Goal: Task Accomplishment & Management: Manage account settings

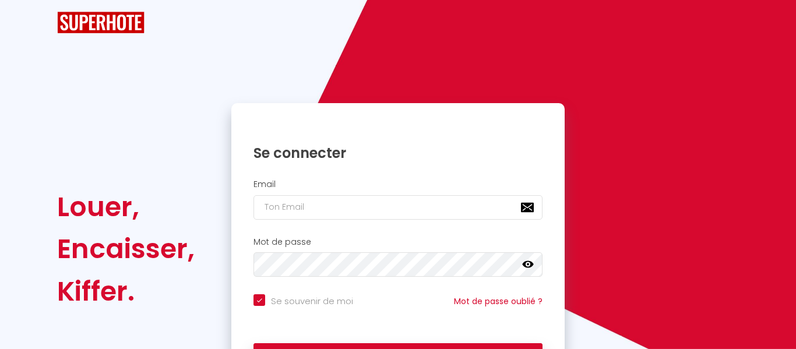
checkbox input "true"
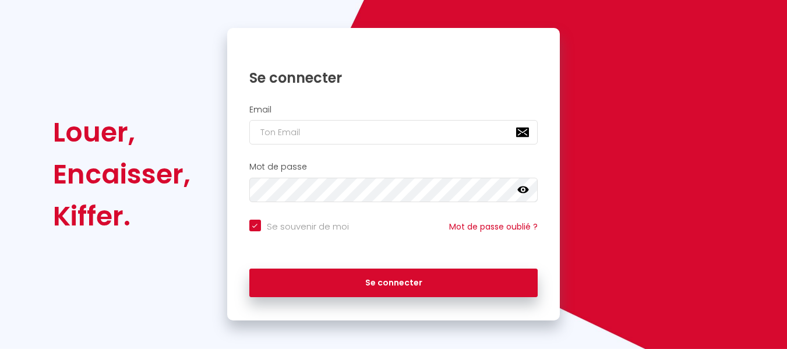
scroll to position [104, 0]
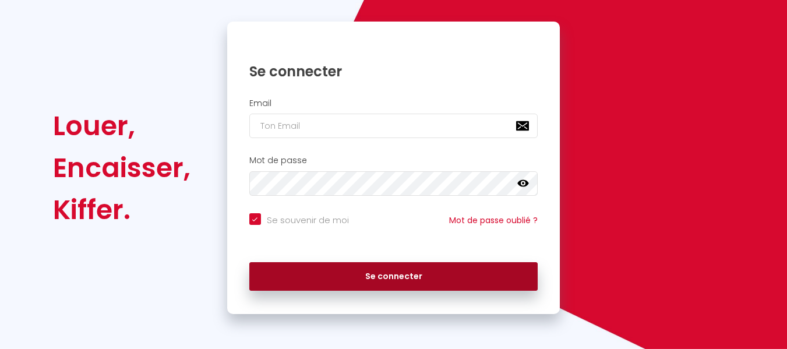
click at [321, 281] on button "Se connecter" at bounding box center [393, 276] width 289 height 29
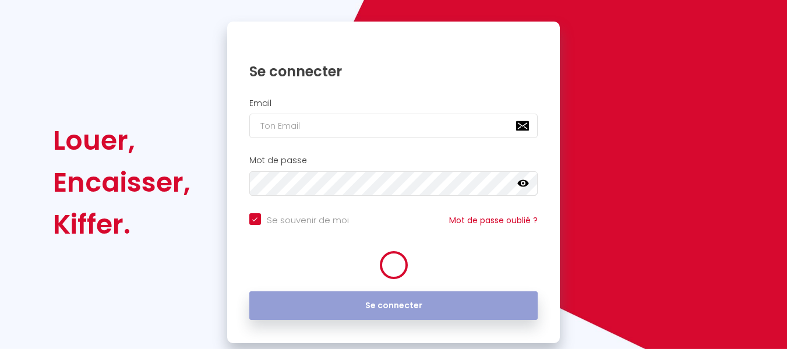
checkbox input "true"
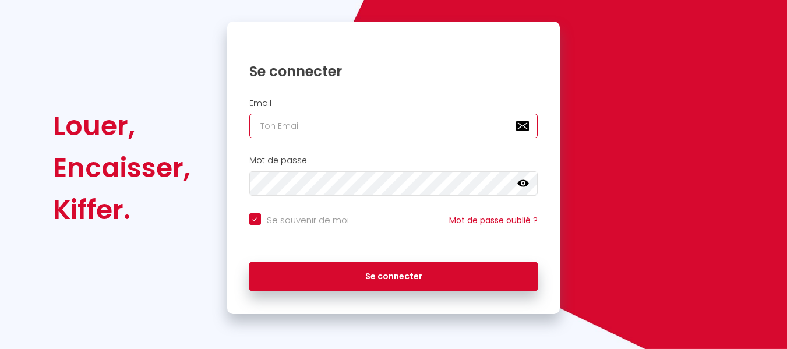
click at [336, 123] on input "email" at bounding box center [393, 126] width 289 height 24
type input "contact@cdsconciergerie.fr"
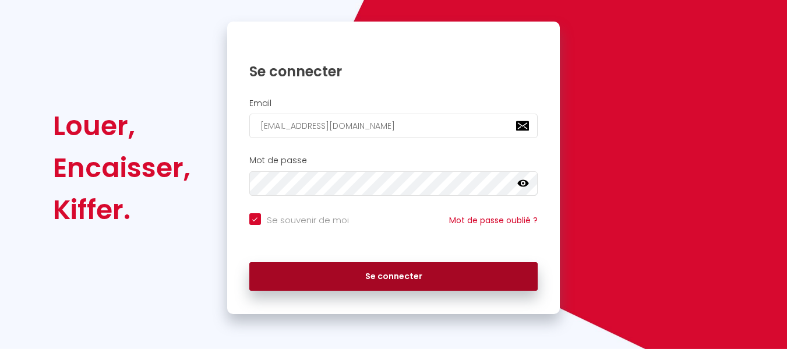
click at [328, 276] on button "Se connecter" at bounding box center [393, 276] width 289 height 29
checkbox input "true"
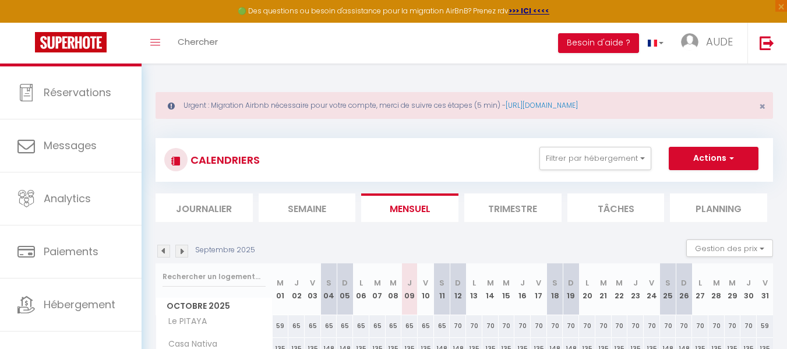
scroll to position [60, 0]
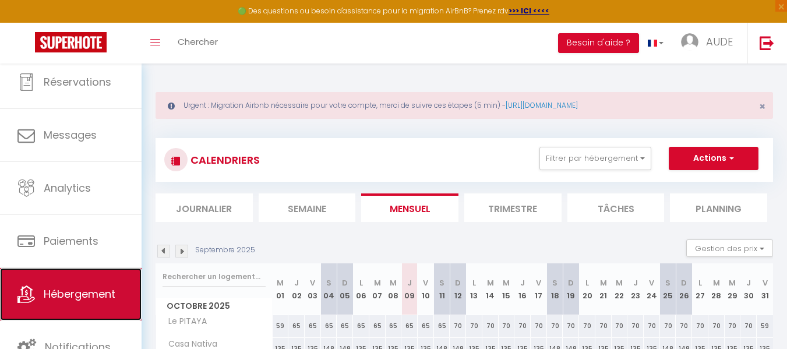
click at [80, 306] on link "Hébergement" at bounding box center [71, 294] width 142 height 52
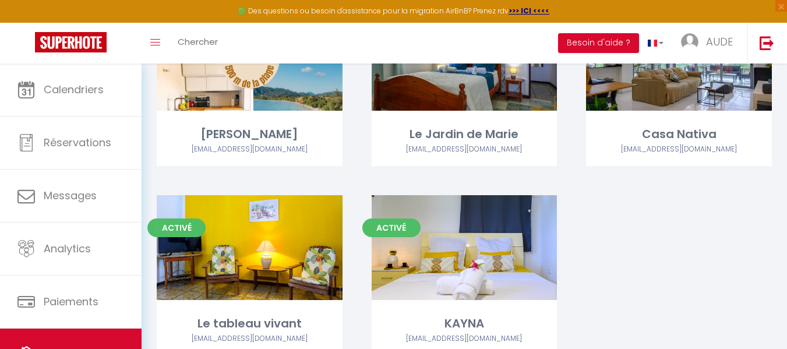
scroll to position [433, 0]
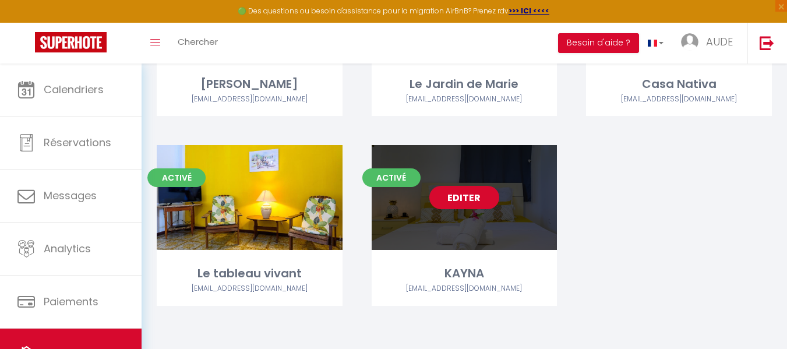
click at [480, 198] on link "Editer" at bounding box center [464, 197] width 70 height 23
click at [504, 229] on div "Editer" at bounding box center [465, 197] width 186 height 105
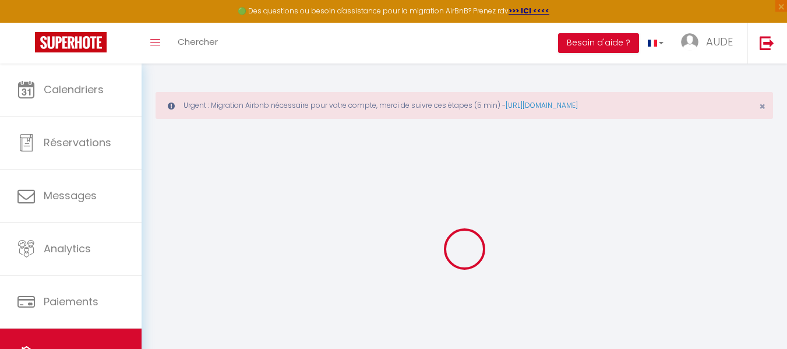
select select
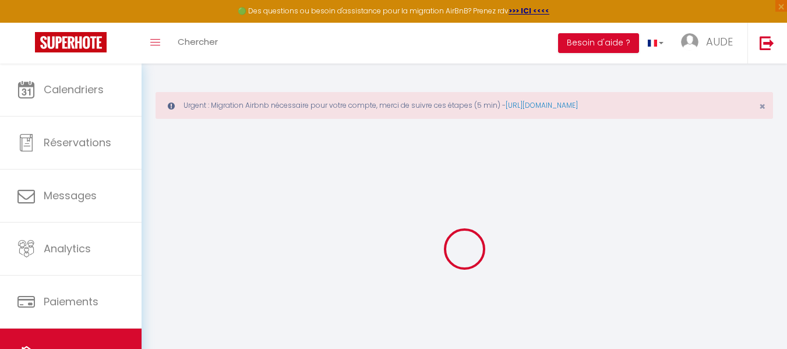
select select
checkbox input "false"
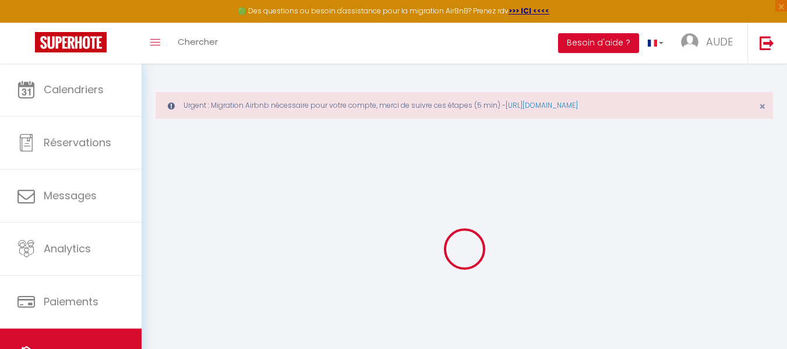
select select
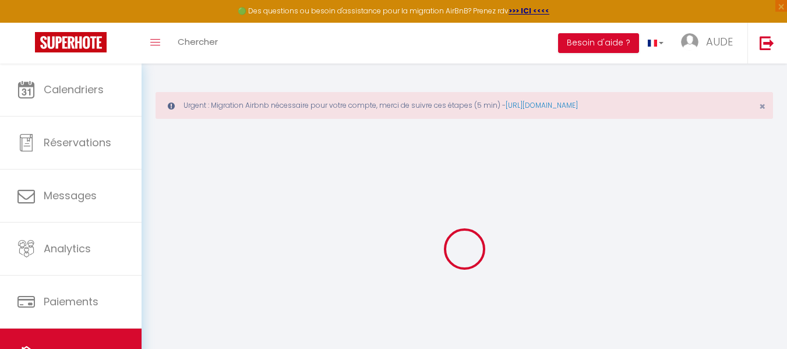
select select
checkbox input "false"
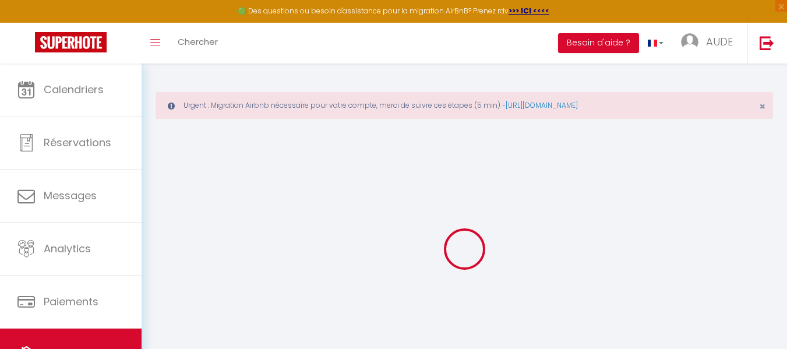
select select
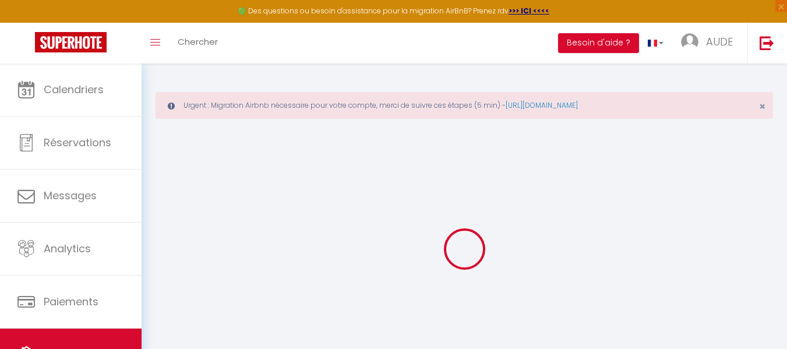
select select
checkbox input "false"
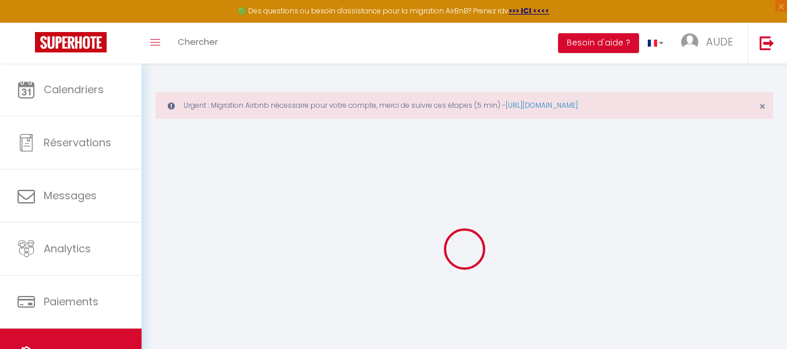
select select
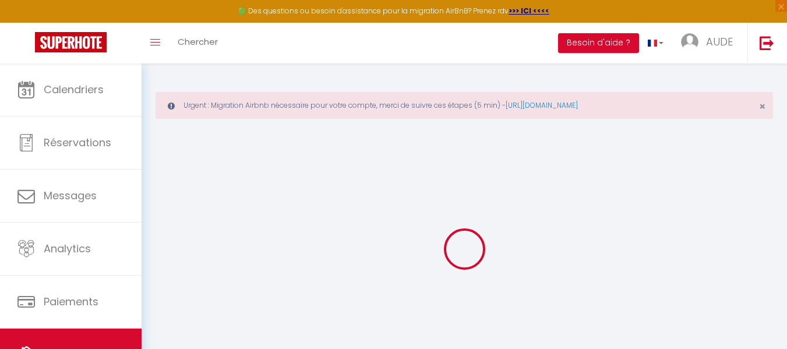
select select
checkbox input "false"
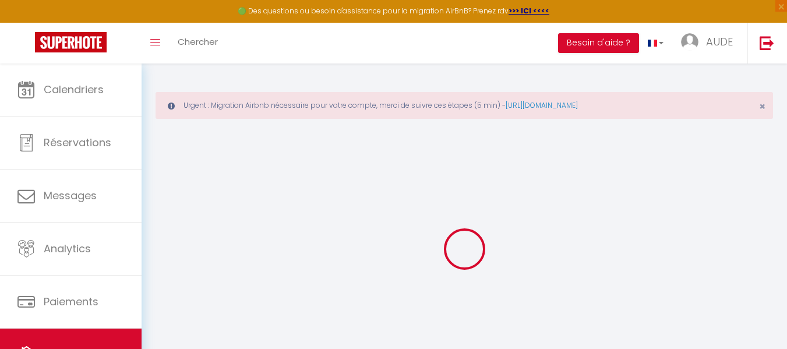
select select
checkbox input "false"
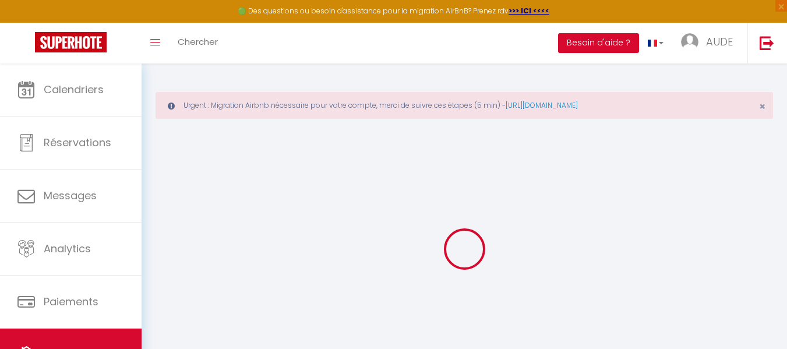
select select "15:00"
select select "23:45"
select select "11:00"
select select "30"
select select "120"
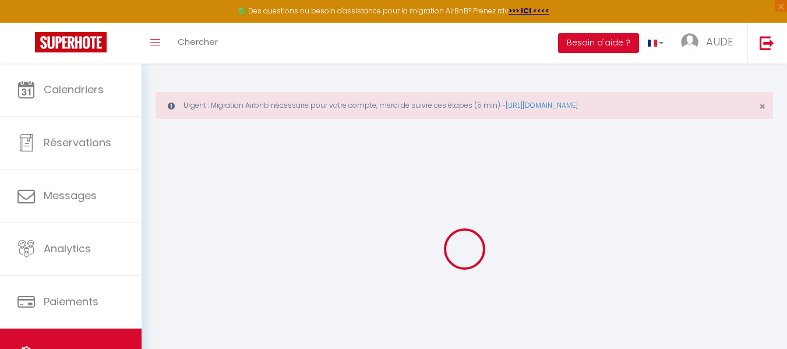
select select
checkbox input "false"
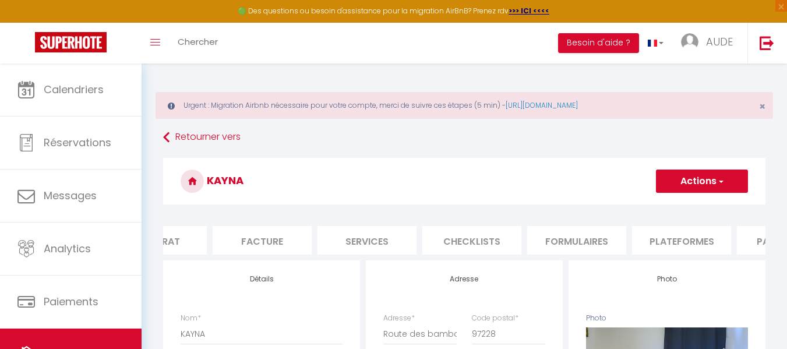
scroll to position [0, 163]
click at [691, 237] on li "Plateformes" at bounding box center [678, 240] width 99 height 29
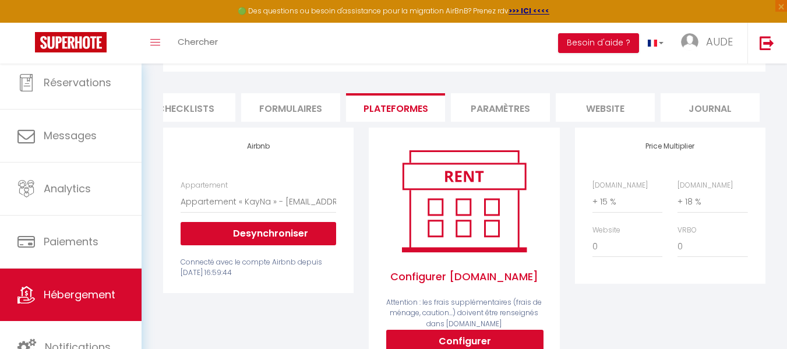
scroll to position [131, 0]
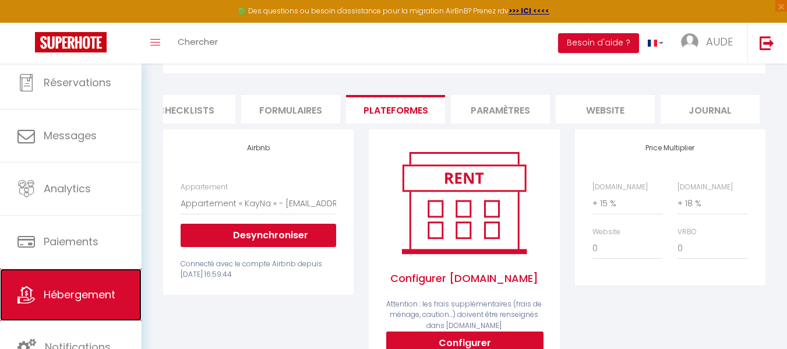
click at [79, 292] on span "Hébergement" at bounding box center [80, 294] width 72 height 15
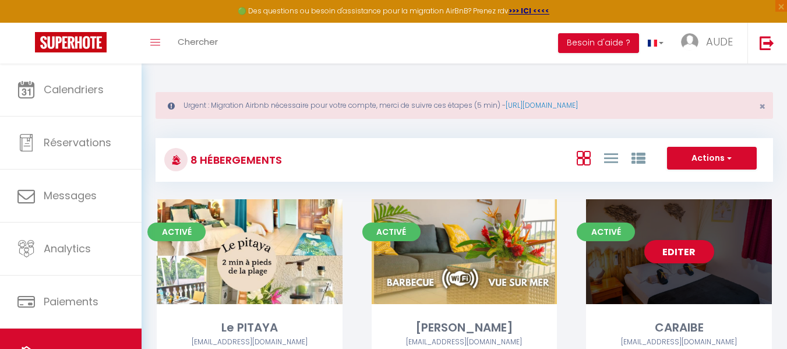
click at [623, 284] on div "Editer" at bounding box center [679, 251] width 186 height 105
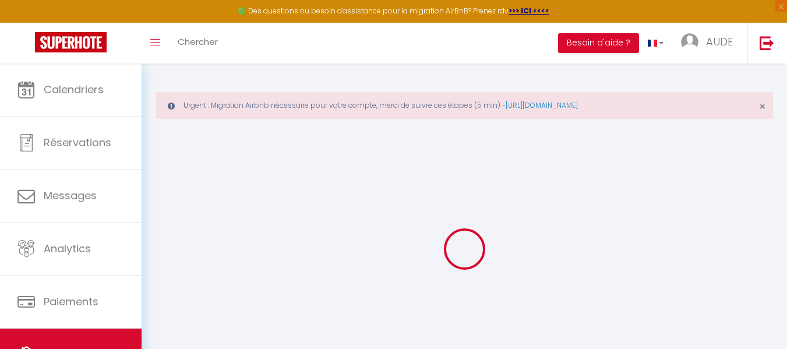
select select
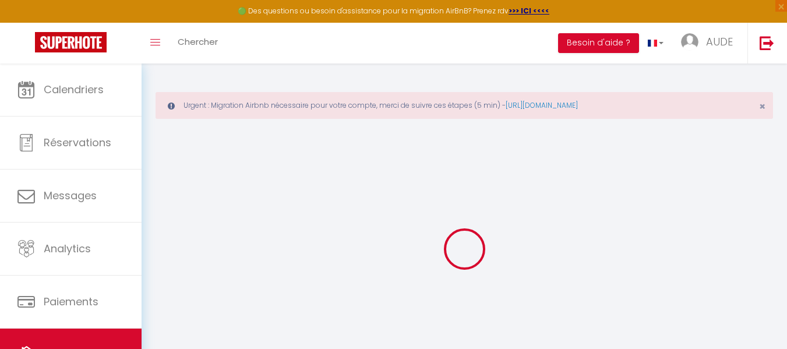
select select
checkbox input "false"
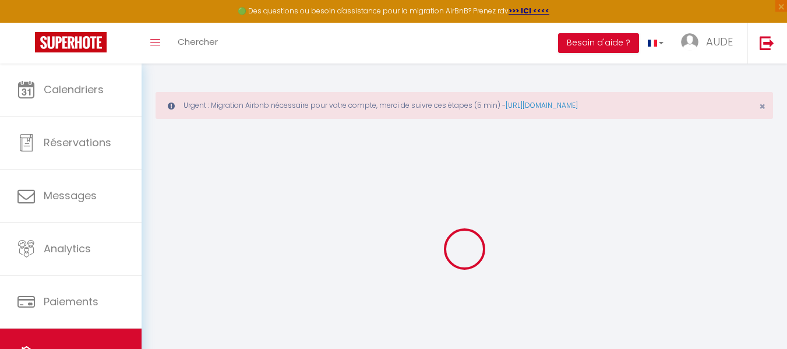
select select
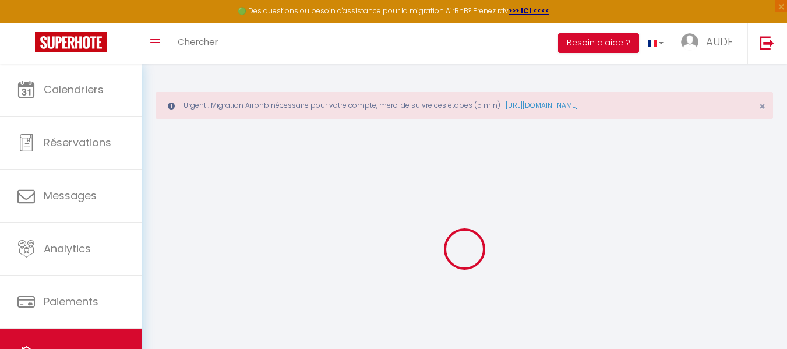
select select
checkbox input "false"
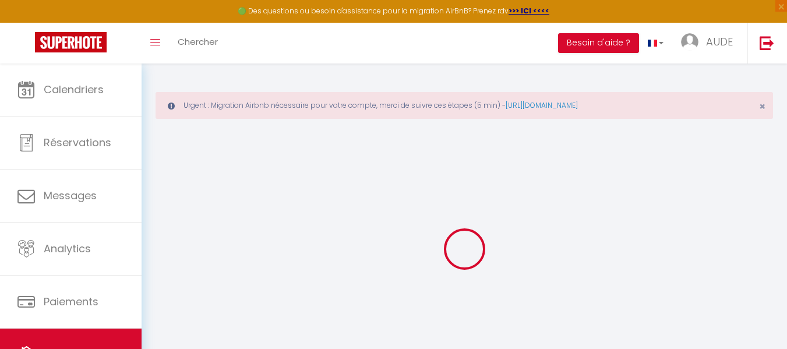
select select
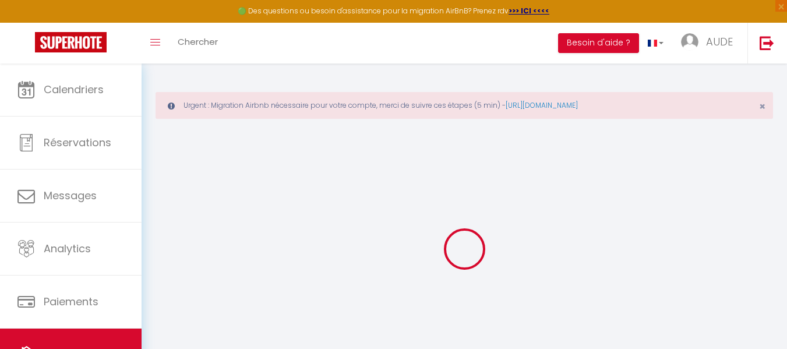
select select
checkbox input "false"
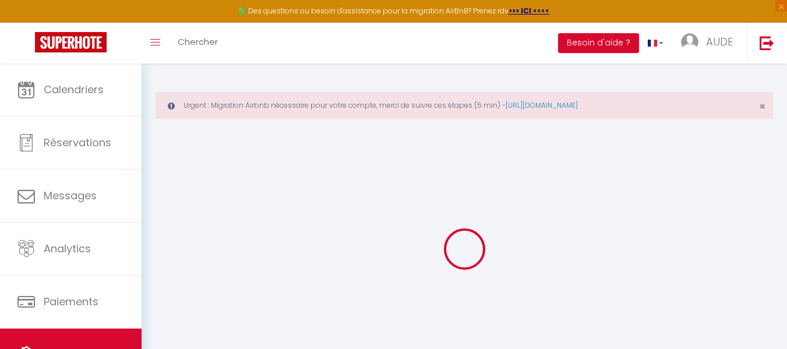
select select
checkbox input "false"
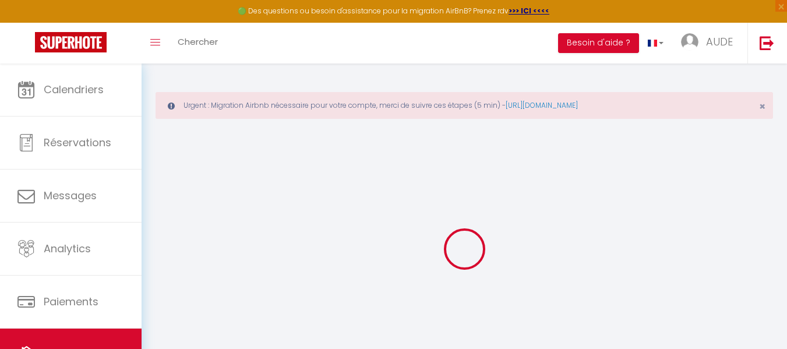
select select "16:00"
select select "23:45"
select select "11:00"
select select "30"
select select "120"
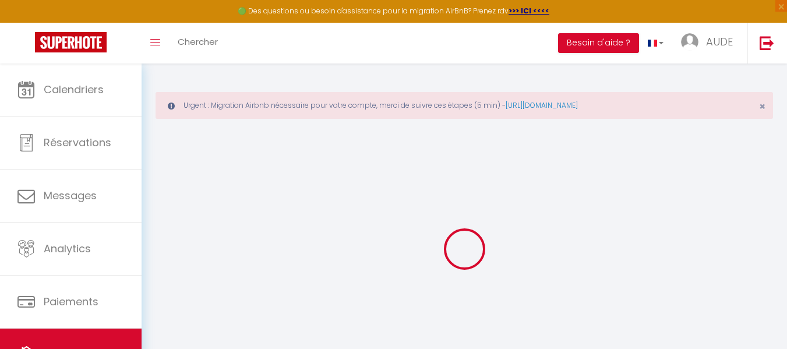
select select
checkbox input "false"
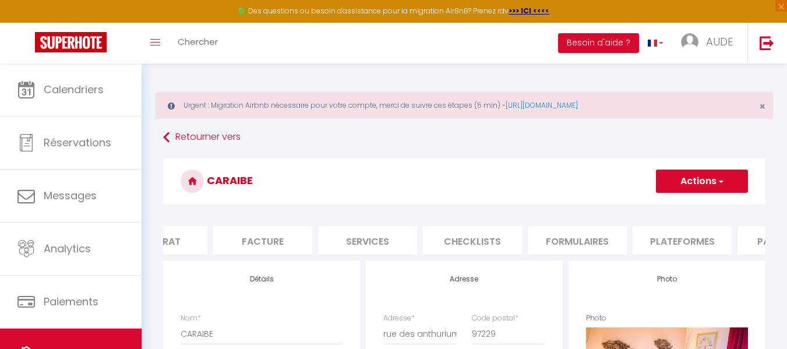
scroll to position [0, 163]
click at [676, 247] on li "Plateformes" at bounding box center [678, 240] width 99 height 29
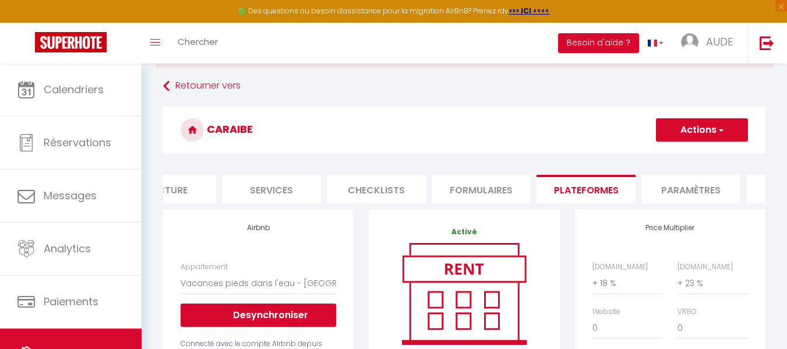
scroll to position [0, 326]
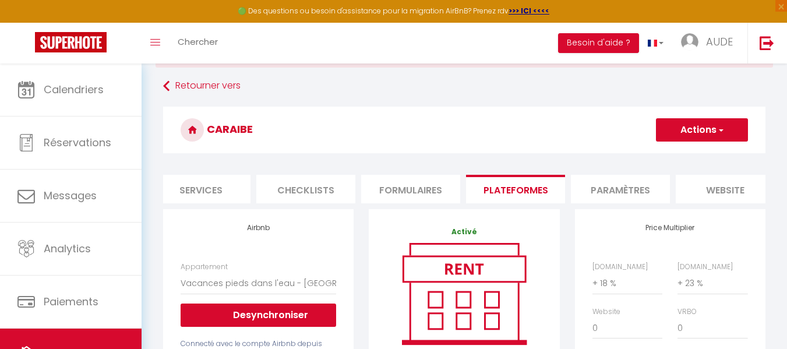
click at [615, 192] on li "Paramètres" at bounding box center [620, 189] width 99 height 29
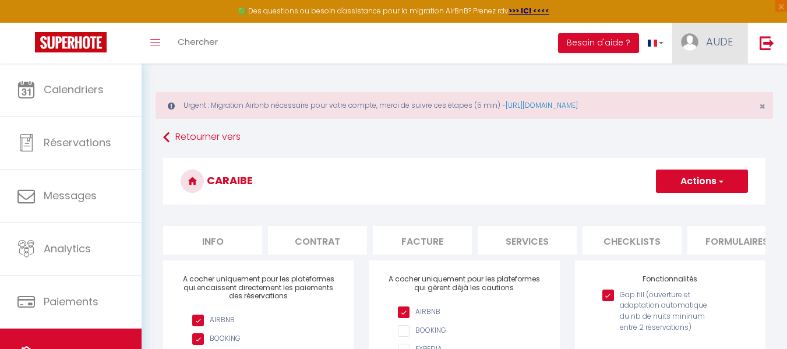
click at [700, 48] on link "AUDE" at bounding box center [709, 43] width 75 height 41
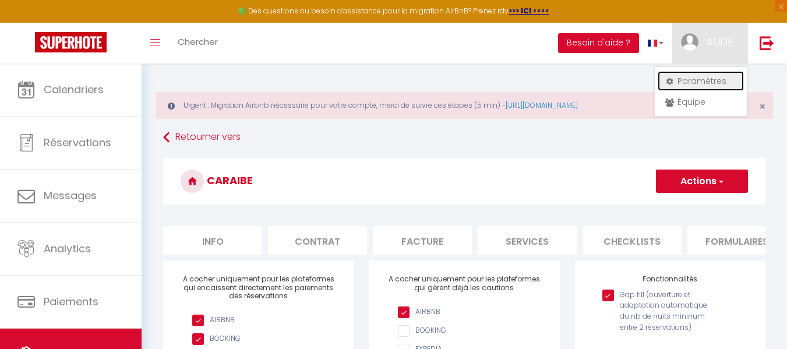
click at [697, 77] on link "Paramètres" at bounding box center [701, 81] width 86 height 20
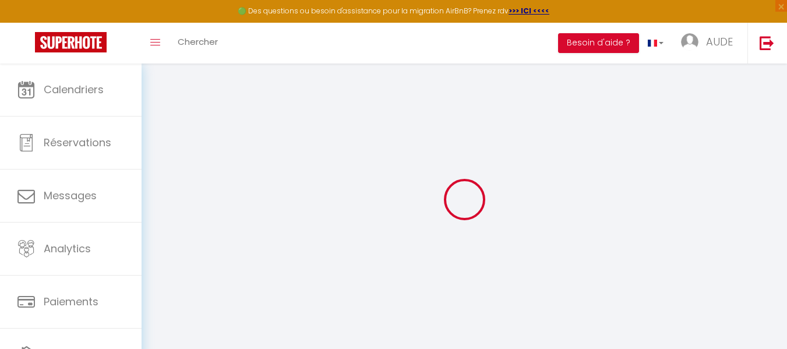
type input "cQZJEsKFWWlKRe4yuY8GUVzDB"
type input "4ra1IWIDLfGnSMcxPpYU6yj6k"
type input "https://app.superhote.com/#/get-available-rentals/4ra1IWIDLfGnSMcxPpYU6yj6k"
select select "fr"
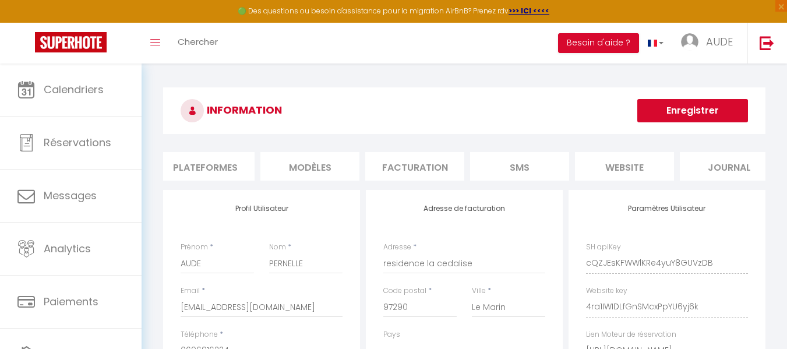
scroll to position [0, 237]
click at [189, 171] on li "Plateformes" at bounding box center [185, 166] width 99 height 29
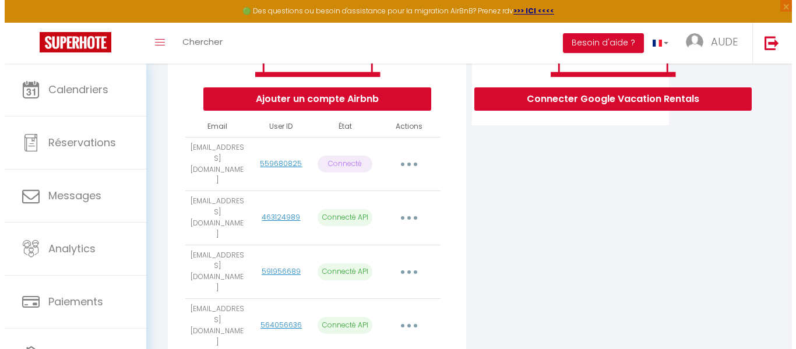
scroll to position [236, 0]
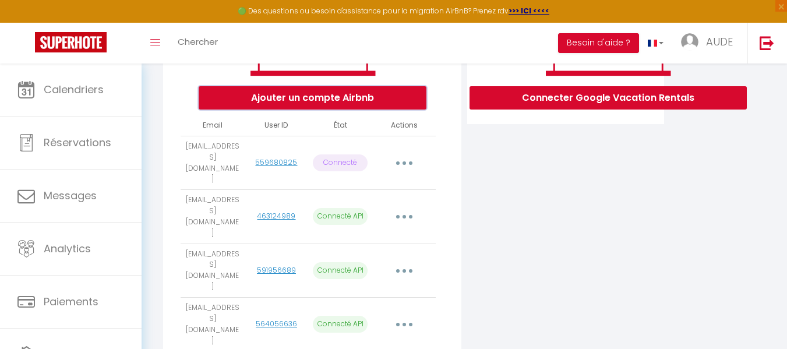
click at [381, 100] on button "Ajouter un compte Airbnb" at bounding box center [313, 97] width 228 height 23
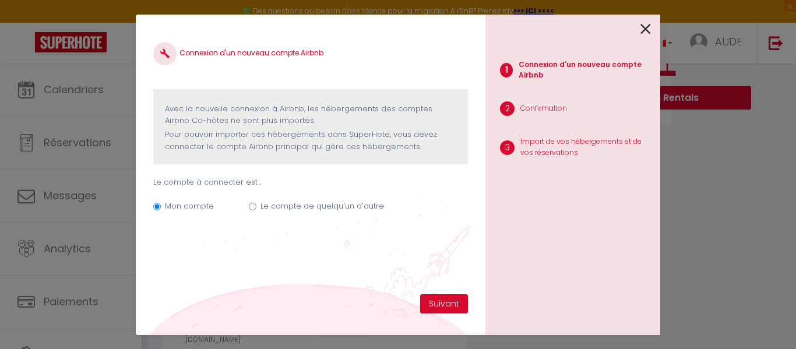
scroll to position [0, 228]
click at [272, 207] on label "Le compte de quelqu'un d'autre" at bounding box center [322, 206] width 124 height 12
click at [256, 207] on input "Le compte de quelqu'un d'autre" at bounding box center [253, 207] width 8 height 8
radio input "true"
radio input "false"
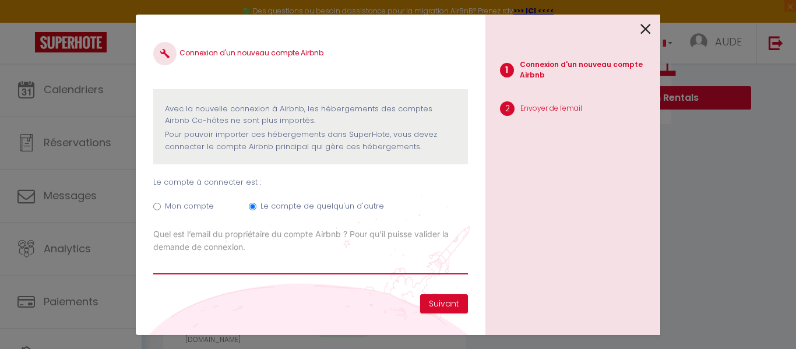
click at [193, 270] on input "Email connexion Airbnb" at bounding box center [310, 263] width 315 height 21
